Goal: Task Accomplishment & Management: Use online tool/utility

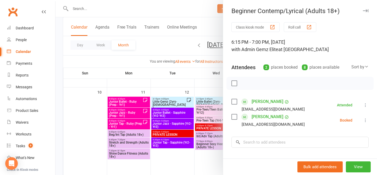
click at [364, 119] on icon at bounding box center [365, 120] width 5 height 5
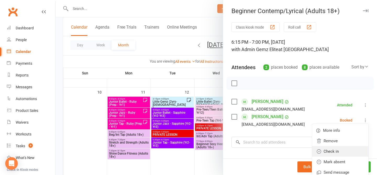
click at [356, 154] on link "Check in" at bounding box center [340, 151] width 56 height 10
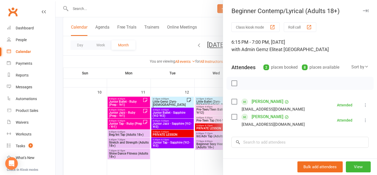
click at [206, 150] on div at bounding box center [217, 87] width 322 height 175
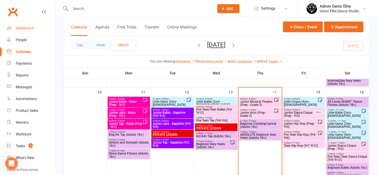
click at [28, 26] on div "Dashboard" at bounding box center [25, 28] width 18 height 4
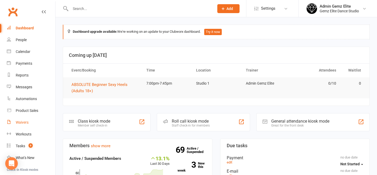
click at [26, 122] on div "Waivers" at bounding box center [22, 122] width 13 height 4
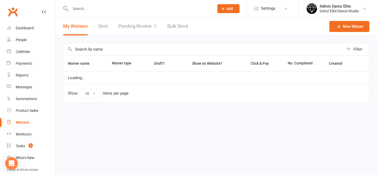
select select "100"
click at [143, 26] on link "Pending Review 0" at bounding box center [137, 26] width 39 height 18
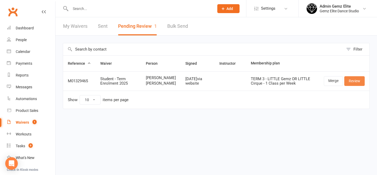
click at [354, 83] on link "Review" at bounding box center [354, 80] width 20 height 9
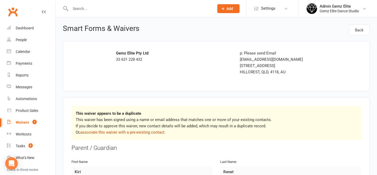
click at [122, 131] on link "associate this waiver with a pre-existing contact" at bounding box center [122, 132] width 84 height 5
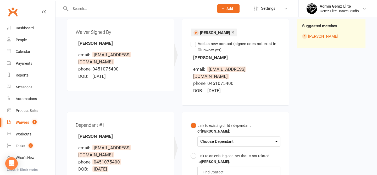
scroll to position [64, 0]
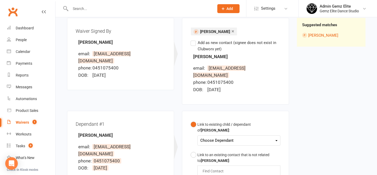
click at [228, 137] on div "Choose Dependant" at bounding box center [238, 140] width 77 height 7
click at [223, 147] on link "Kyrie Ngamotu" at bounding box center [227, 152] width 52 height 11
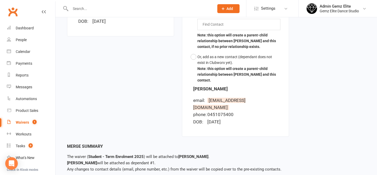
scroll to position [213, 0]
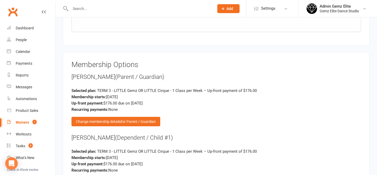
scroll to position [892, 0]
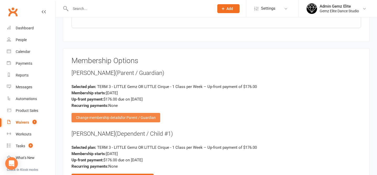
click at [108, 119] on div "Change membership details for Parent / Guardian" at bounding box center [116, 117] width 89 height 9
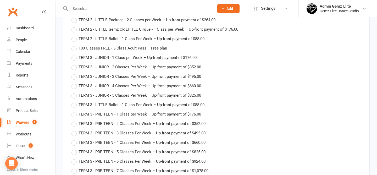
scroll to position [1495, 0]
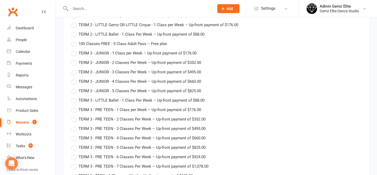
click at [91, 51] on span "TERM 3 - JUNIOR - 1 Class per Week – Up-front payment of $176.00" at bounding box center [138, 53] width 118 height 6
click at [75, 50] on input "TERM 3 - JUNIOR - 1 Class per Week – Up-front payment of $176.00" at bounding box center [73, 50] width 3 height 0
type input "TERM 3 - JUNIOR - 1 Class per Week"
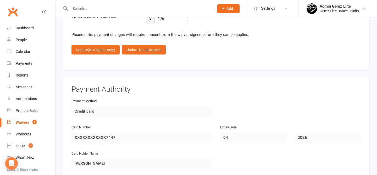
scroll to position [2103, 0]
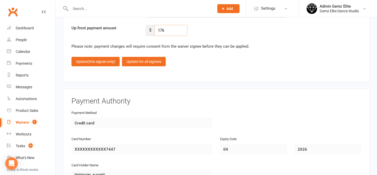
click at [174, 30] on input "176" at bounding box center [171, 30] width 33 height 11
type input "132.00"
click at [101, 59] on span "(this signee only)" at bounding box center [102, 61] width 28 height 4
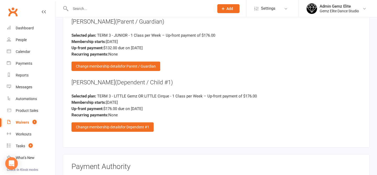
scroll to position [942, 0]
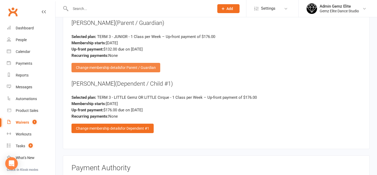
click at [137, 65] on span "for Parent / Guardian" at bounding box center [138, 67] width 35 height 4
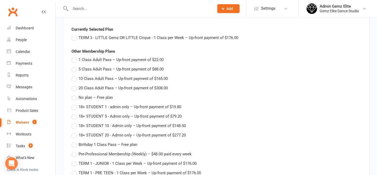
click at [108, 94] on span "No plan – Free plan" at bounding box center [96, 97] width 34 height 6
click at [75, 94] on input "No plan – Free plan" at bounding box center [73, 94] width 3 height 0
type input "No plan"
type input "14 Aug 2025"
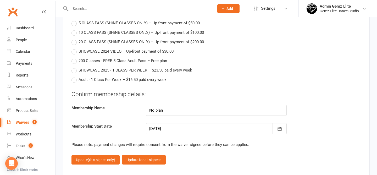
scroll to position [2040, 0]
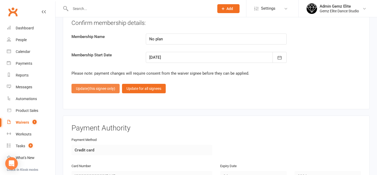
click at [96, 90] on button "Update (this signee only)" at bounding box center [96, 88] width 48 height 9
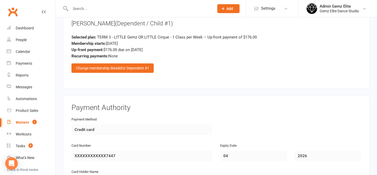
scroll to position [918, 0]
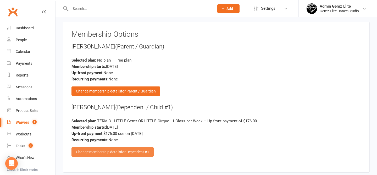
click at [106, 147] on div "Change membership details for Dependent #1" at bounding box center [113, 151] width 82 height 9
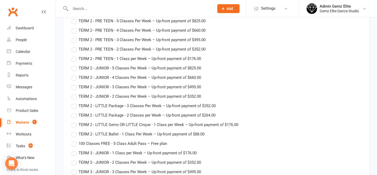
scroll to position [1399, 0]
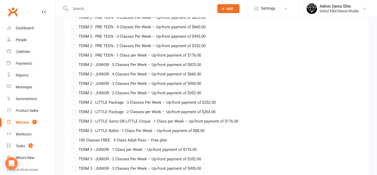
click at [112, 148] on span "TERM 3 - JUNIOR - 1 Class per Week – Up-front payment of $176.00" at bounding box center [138, 149] width 118 height 6
click at [75, 146] on input "TERM 3 - JUNIOR - 1 Class per Week – Up-front payment of $176.00" at bounding box center [73, 146] width 3 height 0
type input "TERM 3 - JUNIOR - 1 Class per Week"
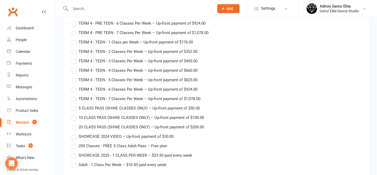
scroll to position [1961, 0]
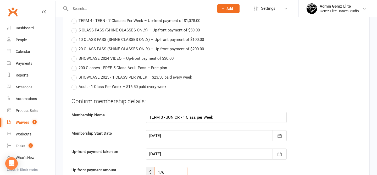
click at [167, 167] on input "176" at bounding box center [171, 172] width 33 height 11
type input "132"
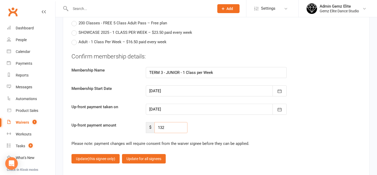
scroll to position [2027, 0]
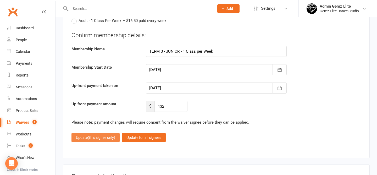
click at [108, 137] on span "(this signee only)" at bounding box center [102, 137] width 28 height 4
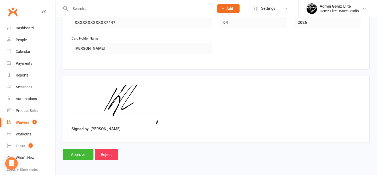
scroll to position [1133, 0]
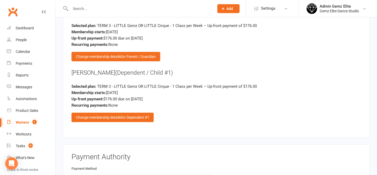
scroll to position [951, 0]
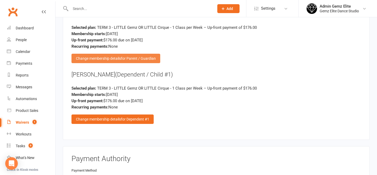
click at [148, 56] on span "for Parent / Guardian" at bounding box center [138, 58] width 35 height 4
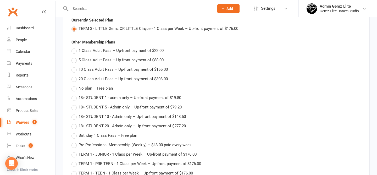
click at [108, 87] on span "No plan – Free plan" at bounding box center [96, 88] width 34 height 6
click at [75, 85] on input "No plan – Free plan" at bounding box center [73, 85] width 3 height 0
type input "No plan"
type input "14 Aug 2025"
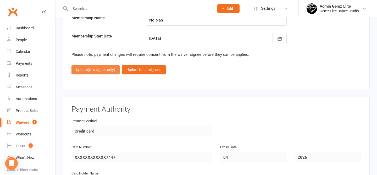
click at [97, 69] on span "(this signee only)" at bounding box center [102, 70] width 28 height 4
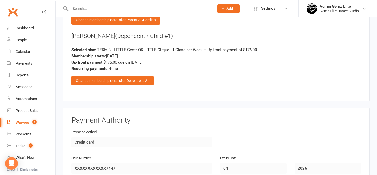
scroll to position [982, 0]
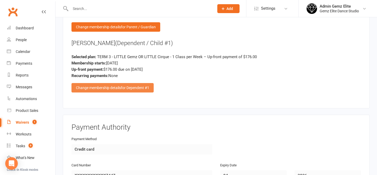
click at [100, 86] on div "Change membership details for Dependent #1" at bounding box center [113, 87] width 82 height 9
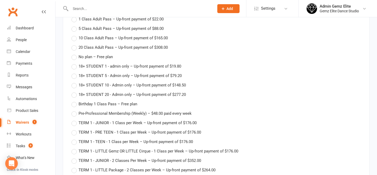
click at [112, 120] on span "TERM 1 - JUNIOR - 1 Class per Week – Up-front payment of $176.00" at bounding box center [138, 123] width 118 height 6
click at [75, 120] on input "TERM 1 - JUNIOR - 1 Class per Week – Up-front payment of $176.00" at bounding box center [73, 120] width 3 height 0
type input "TERM 1 - JUNIOR - 1 Class per Week"
type input "176"
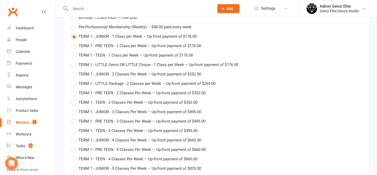
type input "27 Jan 2025"
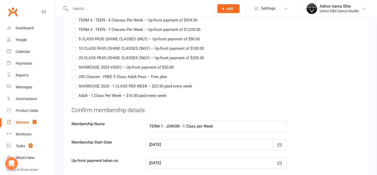
scroll to position [2090, 0]
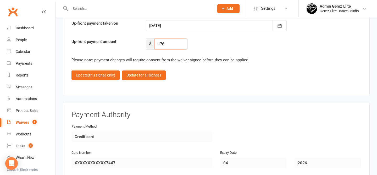
click at [173, 46] on input "176" at bounding box center [171, 44] width 33 height 11
type input "132"
click at [107, 73] on span "(this signee only)" at bounding box center [102, 75] width 28 height 4
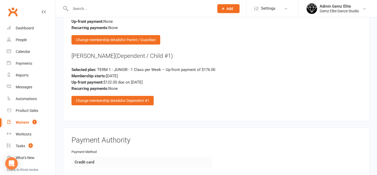
scroll to position [905, 0]
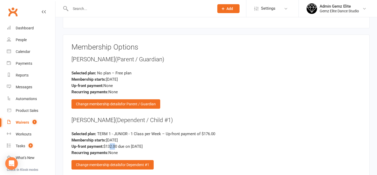
drag, startPoint x: 109, startPoint y: 145, endPoint x: 115, endPoint y: 145, distance: 6.0
click at [115, 145] on div "Up-front payment: $132.00 due on Aug 14, 2025" at bounding box center [217, 146] width 290 height 6
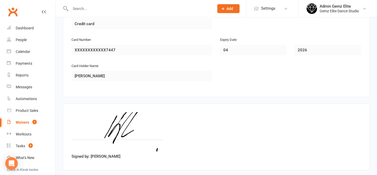
scroll to position [1133, 0]
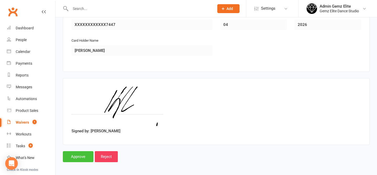
click at [78, 155] on input "Approve" at bounding box center [78, 156] width 31 height 11
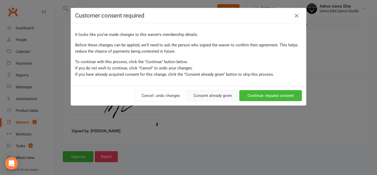
click at [219, 100] on button "Consent already given" at bounding box center [213, 95] width 51 height 11
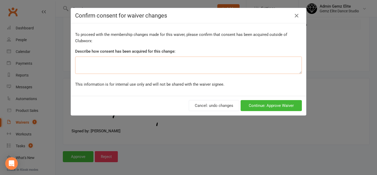
click at [213, 69] on textarea at bounding box center [188, 65] width 227 height 17
type textarea "Discount Late-Enrolment"
click at [289, 103] on button "Continue: Approve Waiver" at bounding box center [271, 105] width 61 height 11
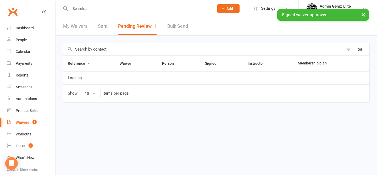
click at [105, 9] on div "× Signed waiver approved." at bounding box center [185, 9] width 370 height 0
click at [82, 7] on input "text" at bounding box center [140, 8] width 142 height 7
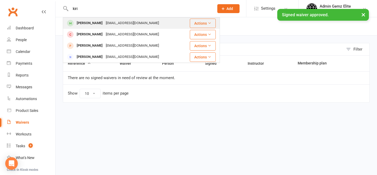
type input "kiri"
click at [84, 24] on div "Kiri Renet" at bounding box center [89, 23] width 29 height 8
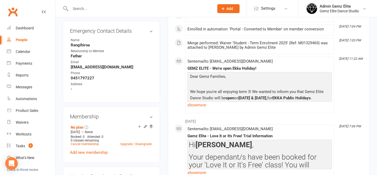
scroll to position [255, 0]
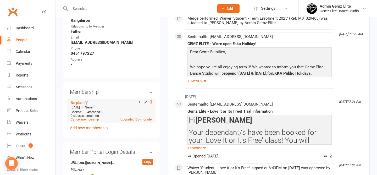
click at [151, 103] on icon at bounding box center [151, 102] width 3 height 3
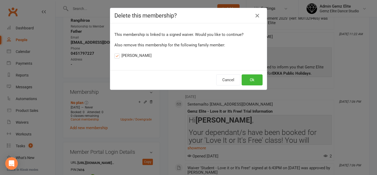
click at [139, 57] on label "Kyrie Ngamotu" at bounding box center [132, 55] width 37 height 6
click at [118, 52] on input "Kyrie Ngamotu" at bounding box center [115, 52] width 3 height 0
click at [260, 83] on button "Ok" at bounding box center [252, 79] width 21 height 11
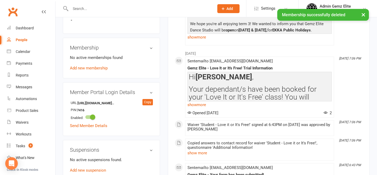
scroll to position [452, 0]
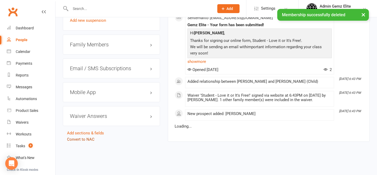
click at [92, 137] on link "Convert to NAC" at bounding box center [81, 139] width 28 height 5
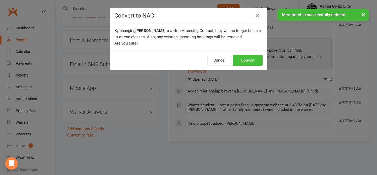
click at [244, 59] on button "Convert" at bounding box center [248, 60] width 30 height 11
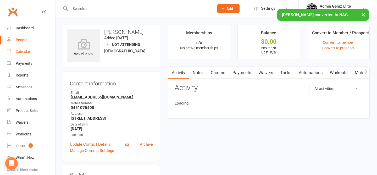
click at [21, 51] on div "Calendar" at bounding box center [23, 52] width 15 height 4
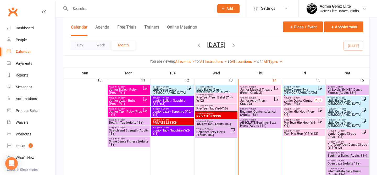
scroll to position [234, 0]
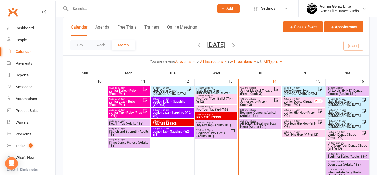
click at [300, 117] on div "5:00pm - 5:45pm Junior Hip Hop (Prep-Yr3)" at bounding box center [304, 113] width 42 height 11
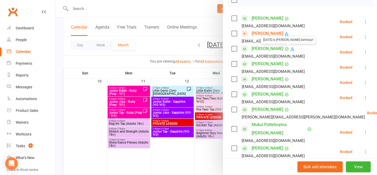
scroll to position [215, 0]
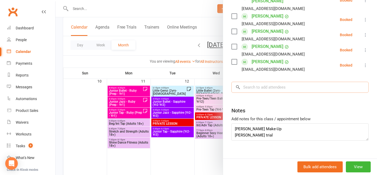
click at [270, 83] on input "search" at bounding box center [300, 87] width 137 height 11
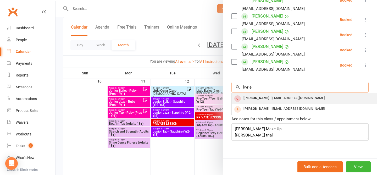
type input "kyrie"
click at [260, 94] on div "Kyrie Ngamotu" at bounding box center [257, 98] width 30 height 8
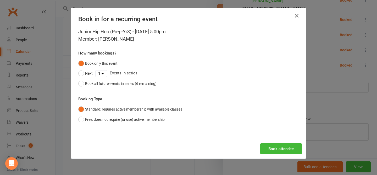
click at [297, 15] on icon "button" at bounding box center [297, 16] width 6 height 6
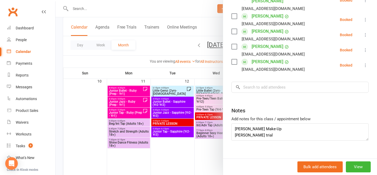
click at [159, 11] on div at bounding box center [217, 87] width 322 height 175
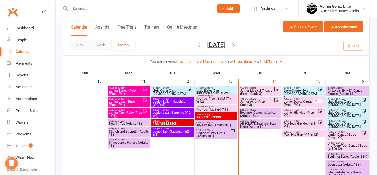
click at [127, 11] on input "text" at bounding box center [140, 8] width 142 height 7
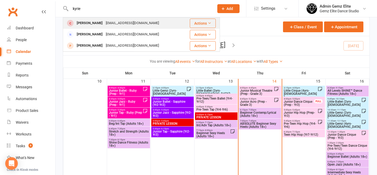
type input "kyrie"
click at [83, 24] on div "Kyrie Ngamotu" at bounding box center [89, 23] width 29 height 8
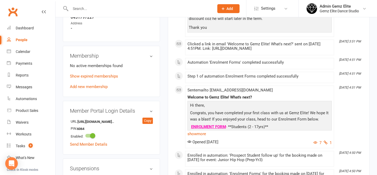
scroll to position [220, 0]
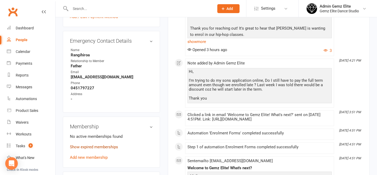
click at [103, 149] on link "Show expired memberships" at bounding box center [94, 147] width 48 height 5
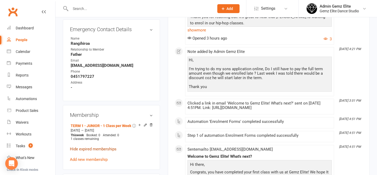
scroll to position [236, 0]
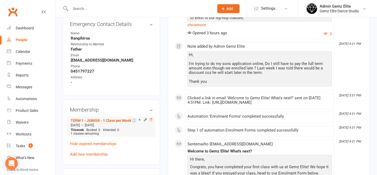
click at [151, 122] on icon at bounding box center [151, 120] width 4 height 4
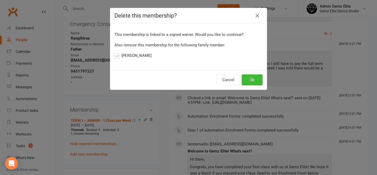
click at [117, 56] on label "Kiri Renet" at bounding box center [132, 55] width 37 height 6
click at [117, 52] on input "Kiri Renet" at bounding box center [115, 52] width 3 height 0
click at [258, 77] on button "Ok" at bounding box center [252, 79] width 21 height 11
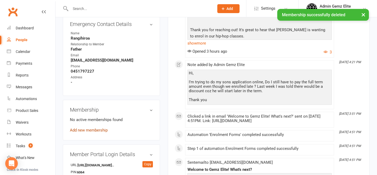
click at [100, 133] on link "Add new membership" at bounding box center [89, 130] width 38 height 5
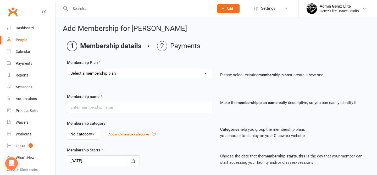
click at [165, 72] on select "Select a membership plan Create new Membership Plan 1 Class Adult Pass 5 Class …" at bounding box center [139, 73] width 145 height 10
select select "59"
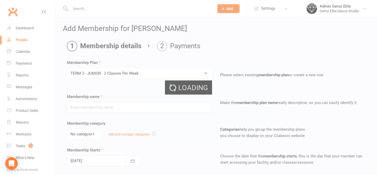
type input "TERM 3 - JUNIOR - 2 Classes Per Week"
select select "1"
type input "14 Jul 2025"
type input "10"
select select "1"
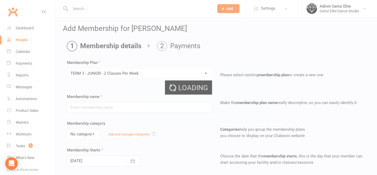
type input "2"
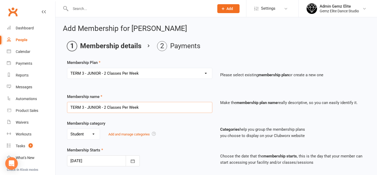
click at [123, 110] on input "TERM 3 - JUNIOR - 2 Classes Per Week" at bounding box center [139, 107] width 145 height 11
click at [133, 70] on select "Select a membership plan Create new Membership Plan 1 Class Adult Pass 5 Class …" at bounding box center [139, 73] width 145 height 10
select select "58"
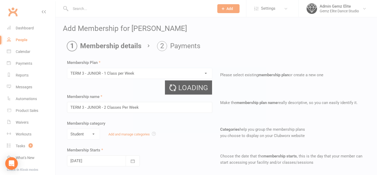
type input "TERM 3 - JUNIOR - 1 Class per Week"
type input "1"
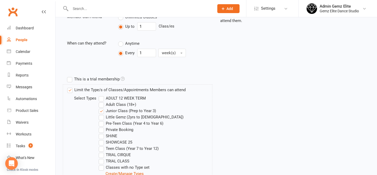
scroll to position [275, 0]
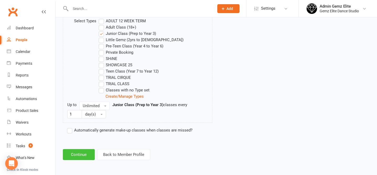
click at [80, 157] on button "Continue" at bounding box center [79, 154] width 32 height 11
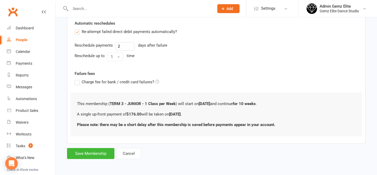
scroll to position [0, 0]
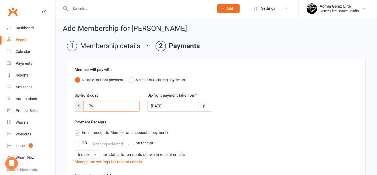
click at [122, 108] on input "176" at bounding box center [111, 106] width 56 height 11
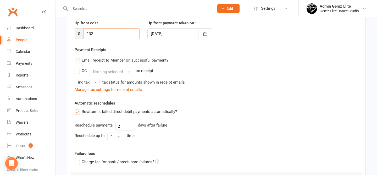
scroll to position [152, 0]
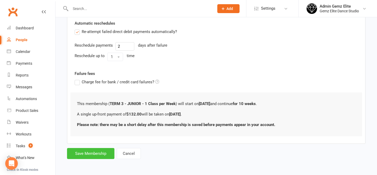
type input "132"
click at [97, 152] on button "Save Membership" at bounding box center [90, 153] width 47 height 11
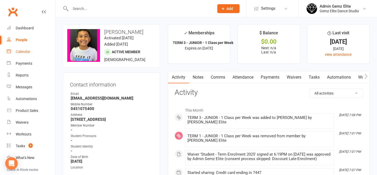
click at [29, 51] on div "Calendar" at bounding box center [23, 52] width 15 height 4
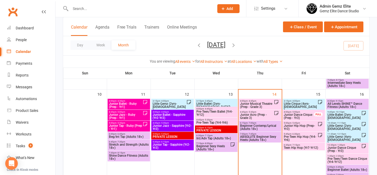
scroll to position [234, 0]
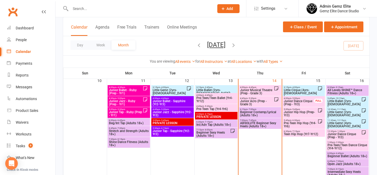
click at [308, 111] on span "Junior Hip Hop (Prep-Yr3)" at bounding box center [301, 114] width 34 height 6
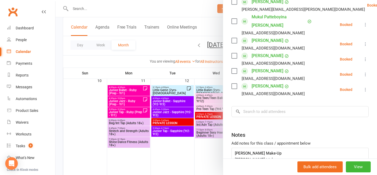
scroll to position [210, 0]
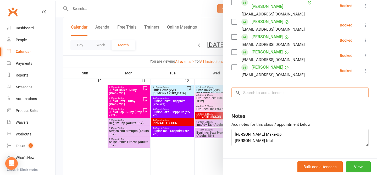
click at [273, 89] on input "search" at bounding box center [300, 92] width 137 height 11
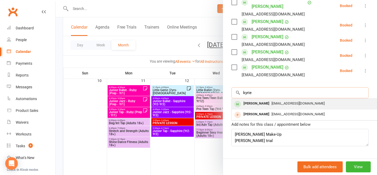
type input "kyrie"
click at [266, 100] on div "Kyrie Ngamotu Kiri.renet@hotmail.com" at bounding box center [310, 104] width 157 height 11
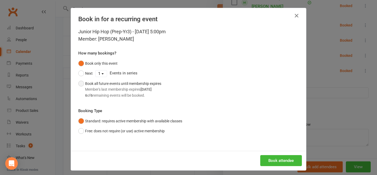
click at [134, 87] on div "Member's last membership expires Sep 21, 2025" at bounding box center [123, 89] width 76 height 6
click at [284, 158] on button "Book attendee" at bounding box center [281, 160] width 42 height 11
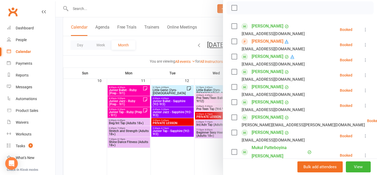
scroll to position [0, 0]
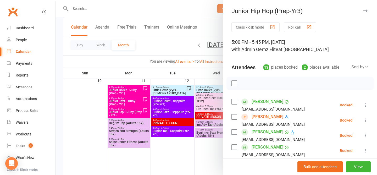
click at [214, 148] on div at bounding box center [217, 87] width 322 height 175
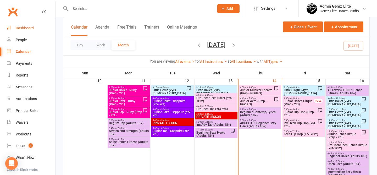
click at [28, 26] on div "Dashboard" at bounding box center [25, 28] width 18 height 4
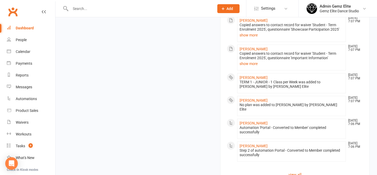
scroll to position [577, 0]
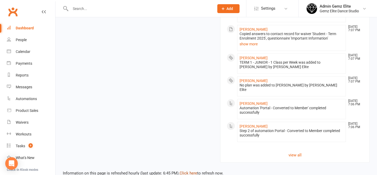
click at [187, 171] on link "Click here" at bounding box center [189, 173] width 18 height 5
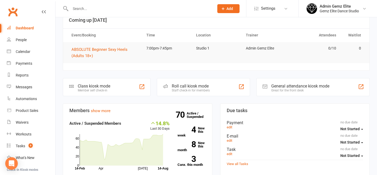
scroll to position [38, 0]
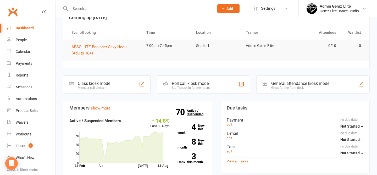
click at [192, 112] on link "70 Active / Suspended" at bounding box center [198, 112] width 23 height 15
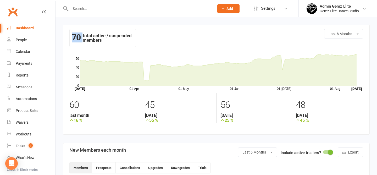
drag, startPoint x: 73, startPoint y: 35, endPoint x: 83, endPoint y: 35, distance: 10.5
click at [83, 35] on div "70 total active / suspended members" at bounding box center [102, 38] width 67 height 18
drag, startPoint x: 71, startPoint y: 35, endPoint x: 84, endPoint y: 37, distance: 13.2
click at [84, 37] on div "70 total active / suspended members" at bounding box center [102, 38] width 67 height 18
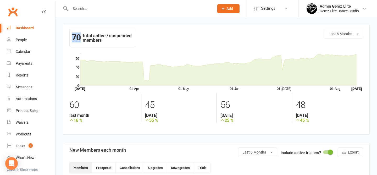
drag, startPoint x: 80, startPoint y: 37, endPoint x: 72, endPoint y: 37, distance: 8.6
click at [72, 37] on strong "70" at bounding box center [76, 38] width 9 height 8
click at [350, 35] on span "Last 6 Months" at bounding box center [341, 34] width 24 height 4
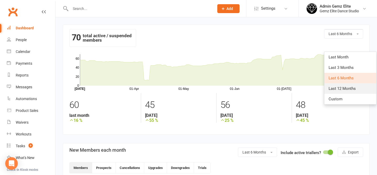
click at [347, 90] on span "Last 12 Months" at bounding box center [342, 88] width 27 height 5
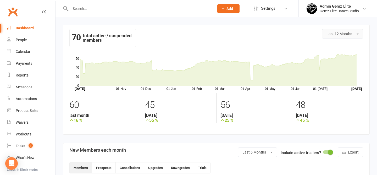
click at [349, 30] on button "Last 12 Months" at bounding box center [342, 33] width 41 height 9
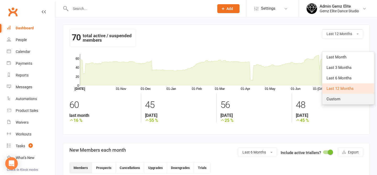
click at [342, 101] on link "Custom" at bounding box center [348, 99] width 52 height 10
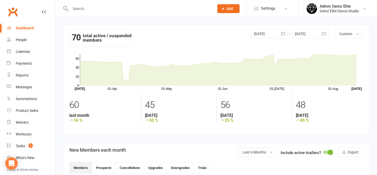
click at [282, 35] on icon "button" at bounding box center [283, 33] width 5 height 5
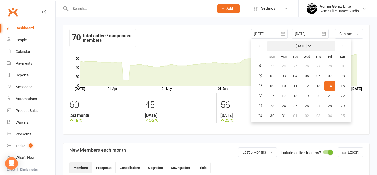
click at [301, 45] on strong "March 2025" at bounding box center [301, 46] width 11 height 4
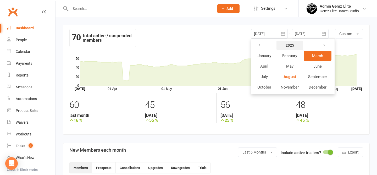
click at [293, 47] on strong "2025" at bounding box center [290, 45] width 8 height 4
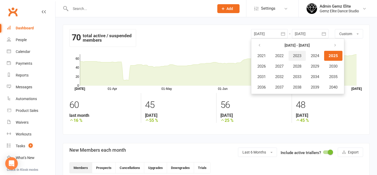
click at [301, 58] on span "2023" at bounding box center [297, 55] width 8 height 5
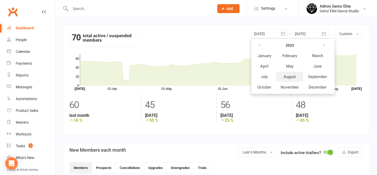
click at [297, 75] on button "August" at bounding box center [289, 77] width 27 height 10
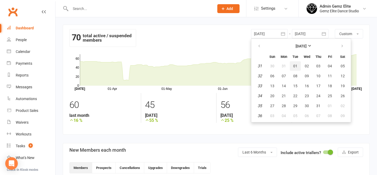
click at [299, 66] on button "01" at bounding box center [295, 65] width 11 height 9
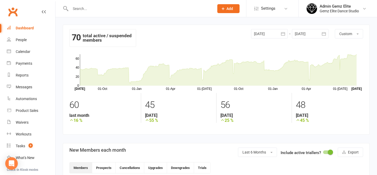
click at [278, 35] on div at bounding box center [269, 33] width 37 height 9
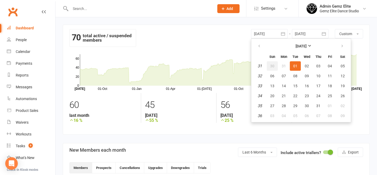
click at [272, 69] on button "30" at bounding box center [272, 65] width 11 height 9
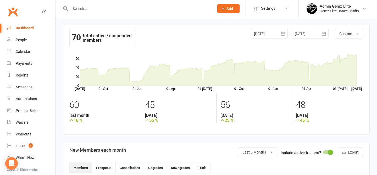
click at [285, 35] on icon "button" at bounding box center [283, 33] width 5 height 5
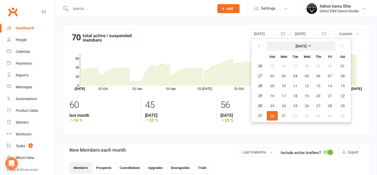
click at [302, 46] on strong "July 2023" at bounding box center [301, 46] width 11 height 4
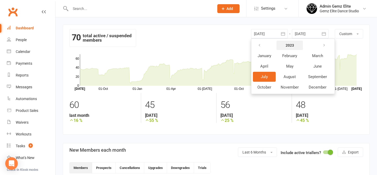
click at [290, 48] on button "2023" at bounding box center [290, 45] width 26 height 9
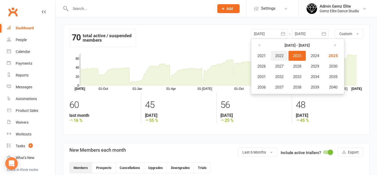
click at [284, 59] on button "2022" at bounding box center [279, 56] width 17 height 10
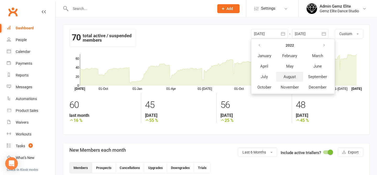
click at [294, 78] on span "August" at bounding box center [290, 76] width 12 height 5
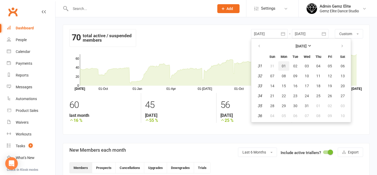
click at [284, 67] on span "01" at bounding box center [284, 66] width 4 height 4
type input "01 Aug 2022"
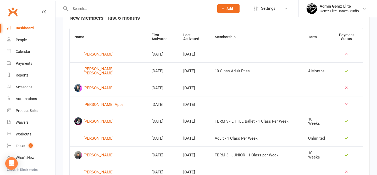
scroll to position [214, 0]
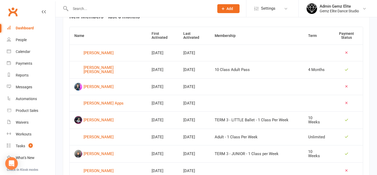
click at [27, 27] on div "Dashboard" at bounding box center [25, 28] width 18 height 4
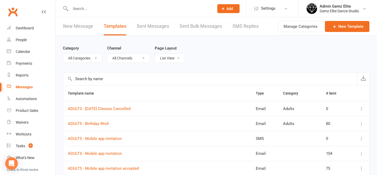
select select "100"
click at [225, 8] on icon at bounding box center [223, 8] width 5 height 5
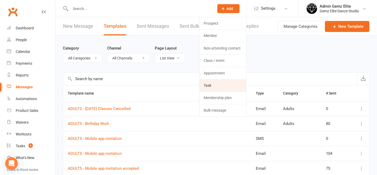
click at [224, 85] on link "Task" at bounding box center [223, 85] width 47 height 12
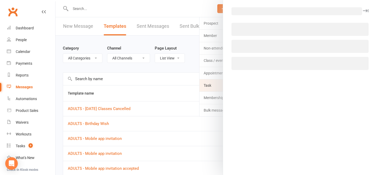
select select "45954"
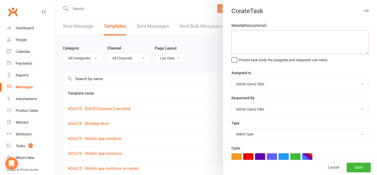
click at [283, 38] on textarea at bounding box center [300, 42] width 137 height 24
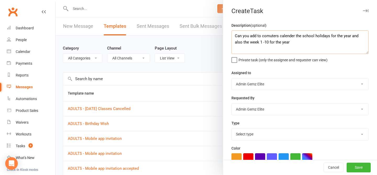
click at [264, 37] on textarea "Can you add to comuters calender the school holidays for the year and also the …" at bounding box center [300, 42] width 137 height 24
click at [287, 35] on textarea "Can you add to computers calender the school holidays for the year and also the…" at bounding box center [300, 42] width 137 height 24
click at [298, 42] on textarea "Can you add to computers calendar the school holidays for the year and also the…" at bounding box center [300, 42] width 137 height 24
type textarea "Can you add to computers calendar the school holidays for the year and also the…"
click at [289, 88] on select "[PERSON_NAME] [PERSON_NAME] Admin Gemz Elite" at bounding box center [300, 84] width 137 height 12
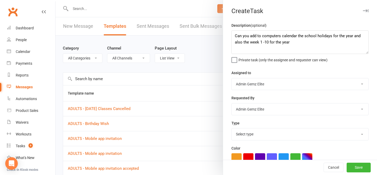
click at [278, 136] on select "Select type Booking E-mail Enrolment First class Insta Make-up Measurements Mee…" at bounding box center [300, 134] width 137 height 12
select select "32449"
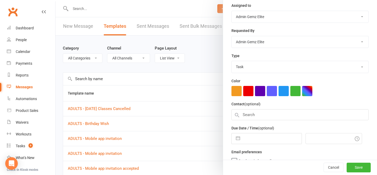
scroll to position [75, 0]
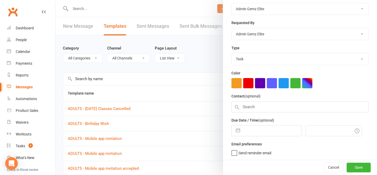
click at [239, 130] on button "button" at bounding box center [237, 130] width 9 height 10
select select "6"
select select "2025"
select select "7"
select select "2025"
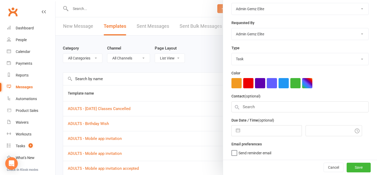
select select "8"
select select "2025"
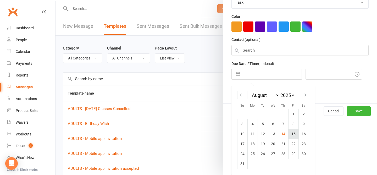
click at [290, 133] on td "15" at bounding box center [293, 134] width 10 height 10
type input "[DATE]"
type input "7:15pm"
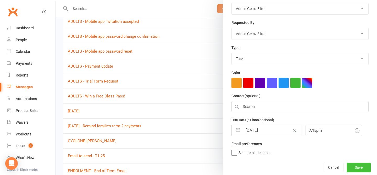
scroll to position [148, 0]
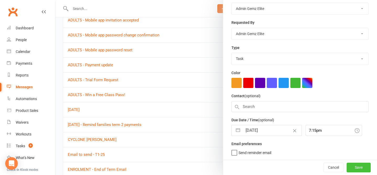
click at [362, 169] on button "Save" at bounding box center [359, 167] width 24 height 9
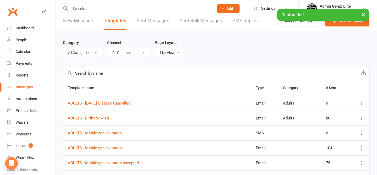
scroll to position [0, 0]
